Goal: Communication & Community: Participate in discussion

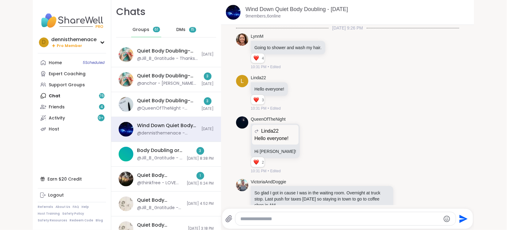
scroll to position [937, 0]
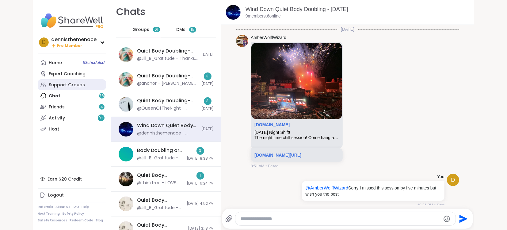
click at [66, 83] on div "Support Groups" at bounding box center [67, 85] width 36 height 6
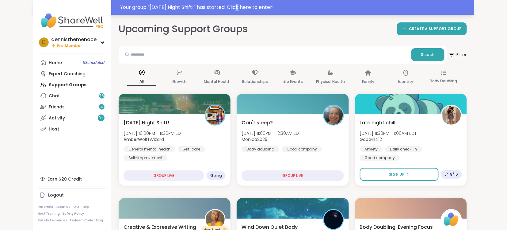
click at [244, 8] on div "Your group “ [DATE] Night Shift! ” has started. Click here to enter!" at bounding box center [295, 7] width 351 height 7
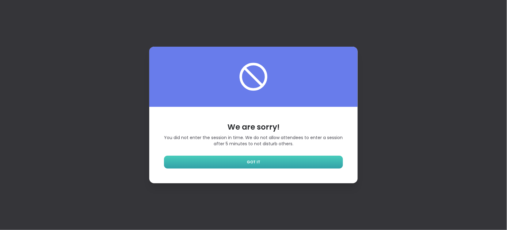
click at [256, 160] on span "GOT IT" at bounding box center [253, 162] width 13 height 6
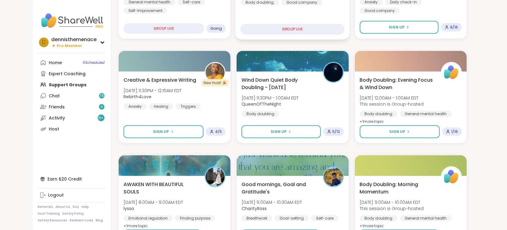
scroll to position [333, 0]
